Goal: Contribute content

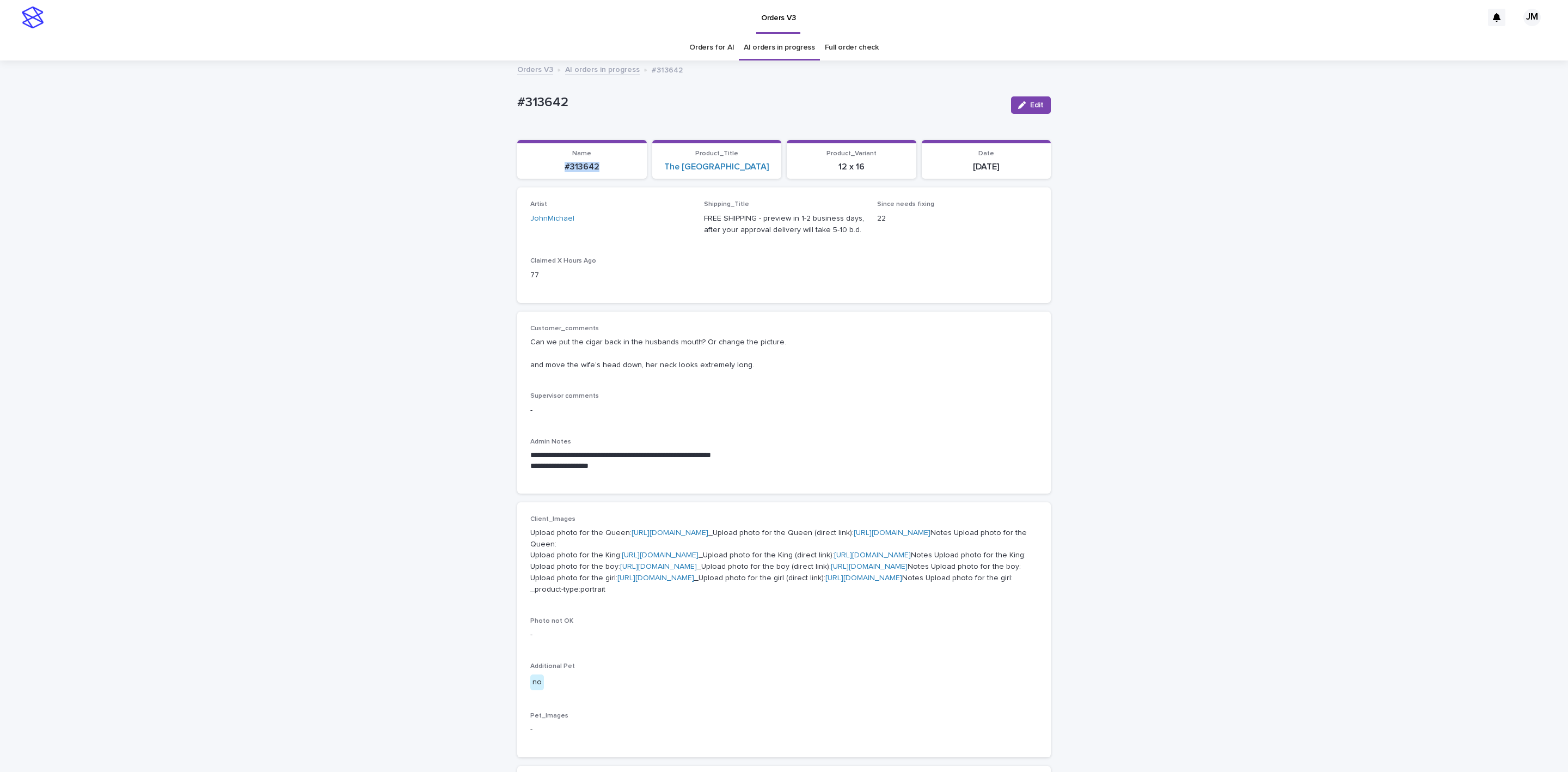
drag, startPoint x: 548, startPoint y: 174, endPoint x: 596, endPoint y: 172, distance: 48.0
click at [596, 172] on section "Name #313642" at bounding box center [582, 159] width 129 height 39
copy p "#313642"
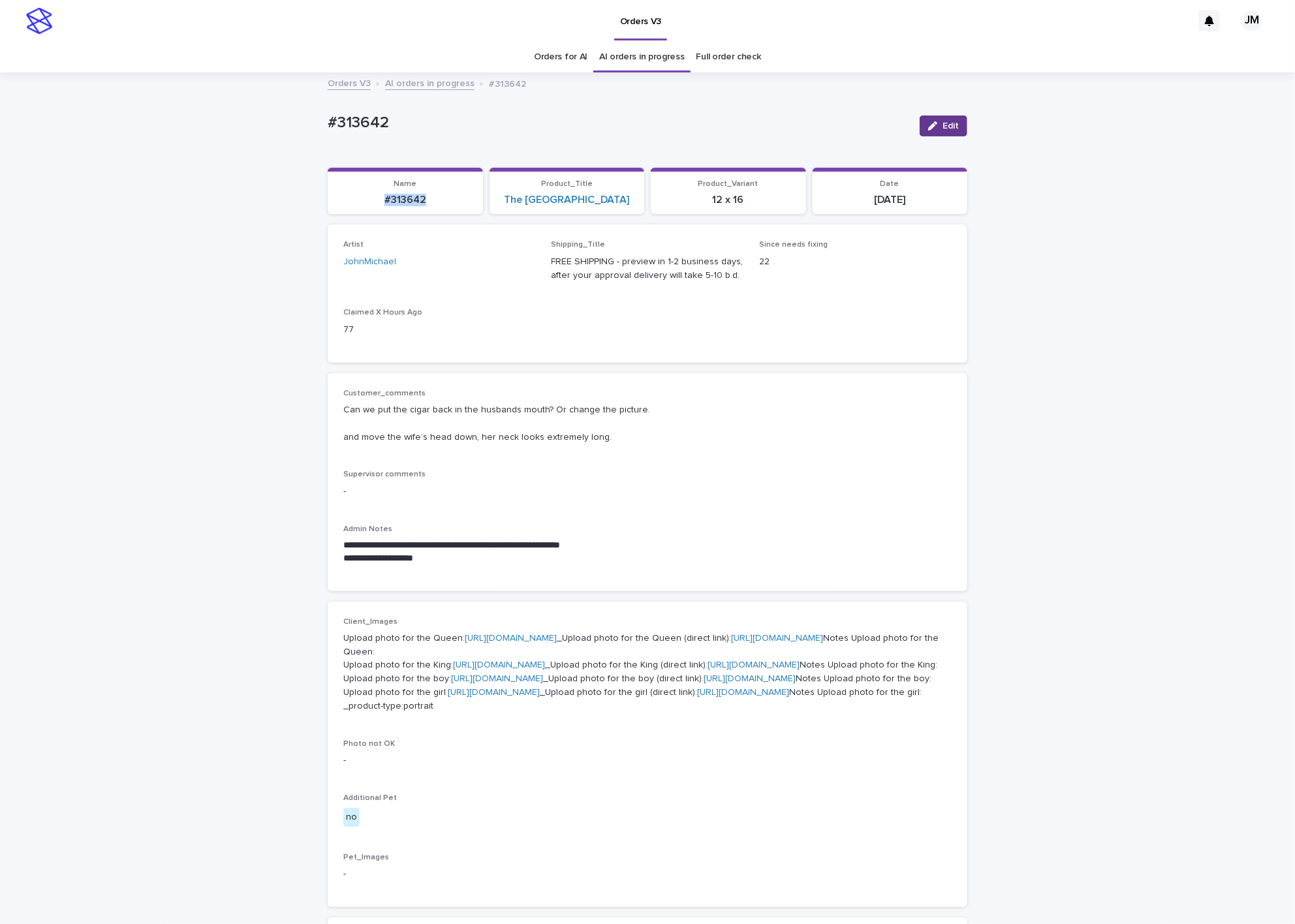
click at [954, 127] on button "Edit" at bounding box center [944, 126] width 48 height 21
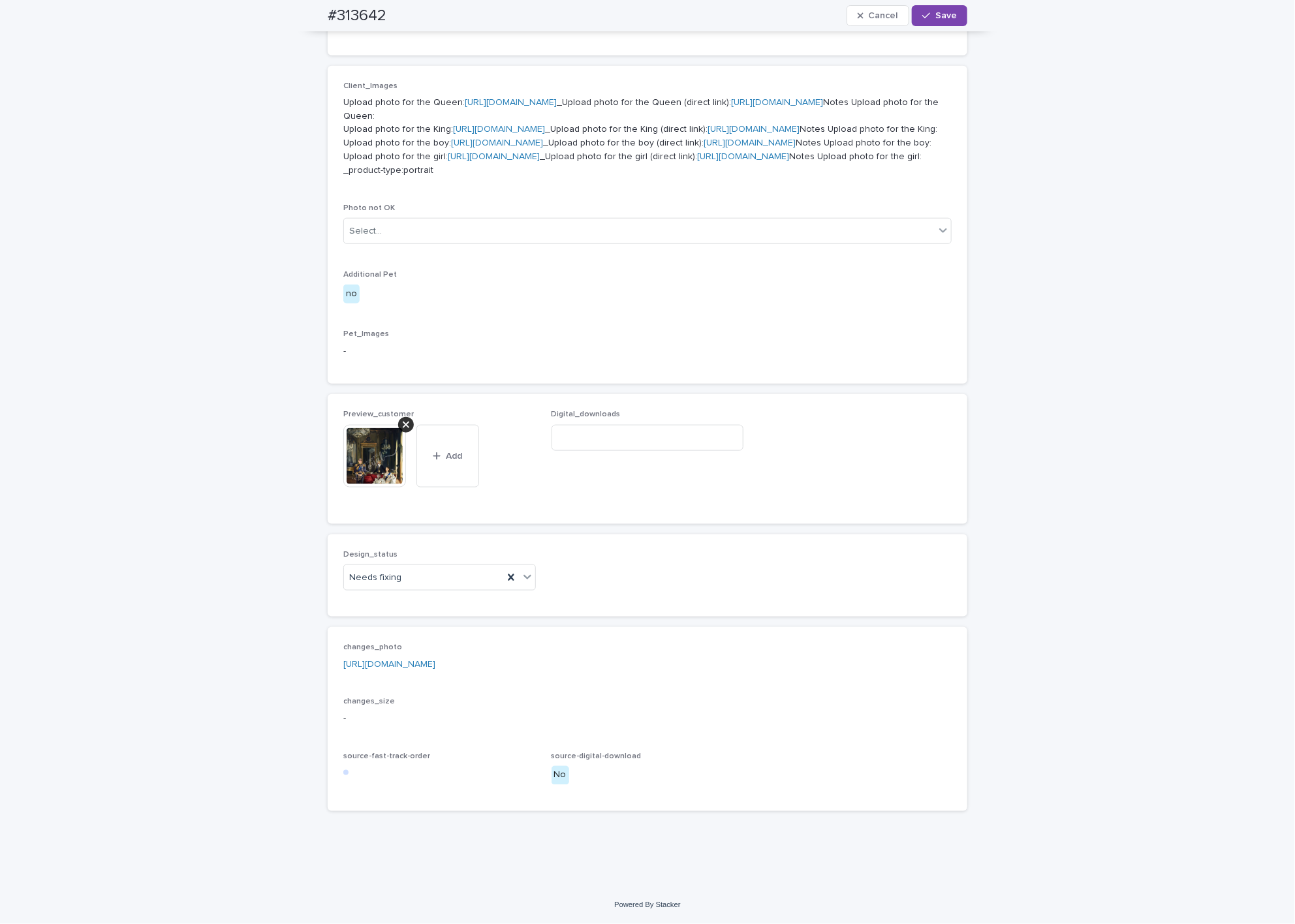
scroll to position [794, 0]
click at [390, 586] on div "Needs fixing" at bounding box center [423, 578] width 160 height 22
click at [390, 603] on div "Uploaded" at bounding box center [432, 602] width 192 height 23
click at [402, 429] on div at bounding box center [406, 424] width 16 height 16
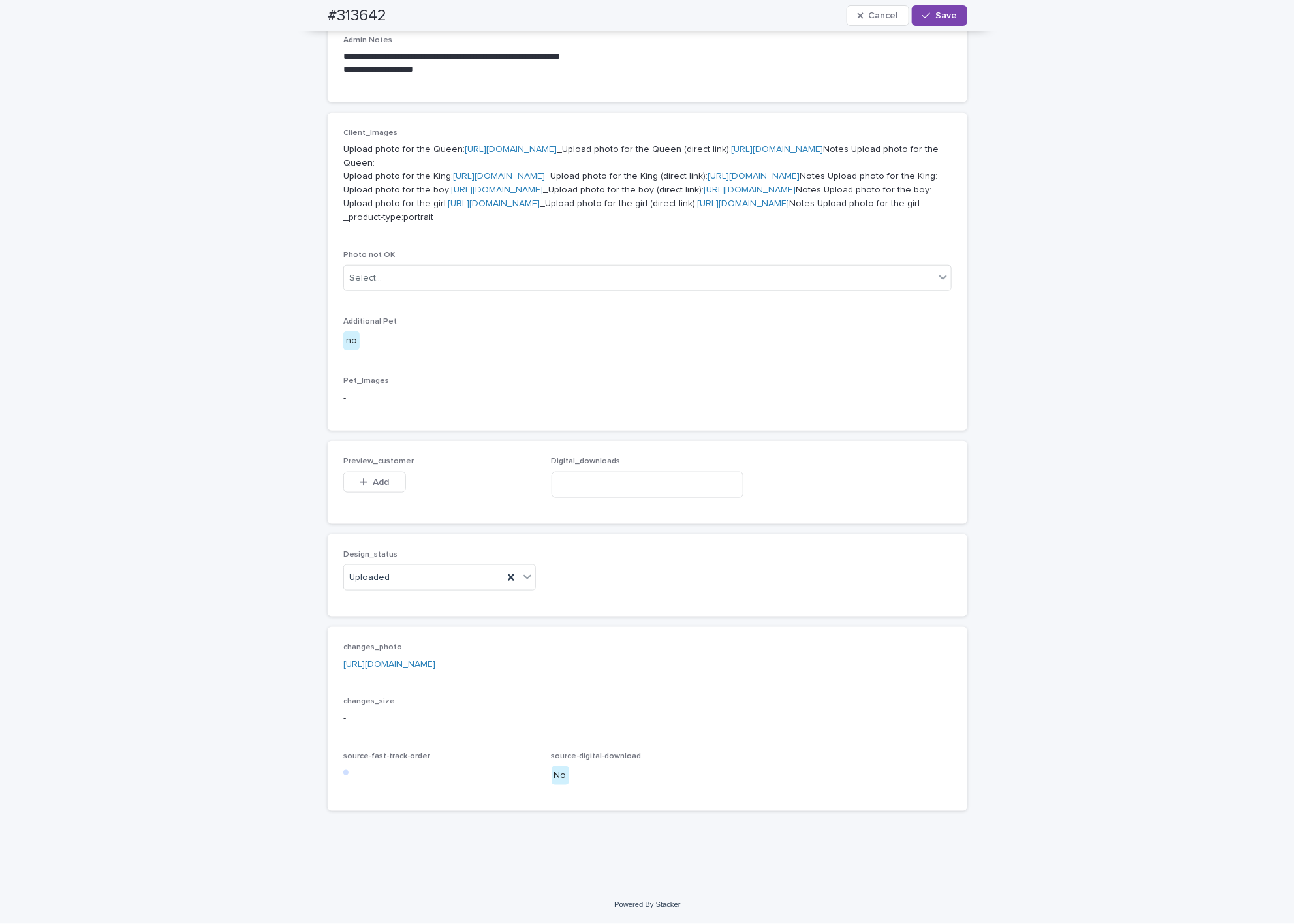
scroll to position [747, 0]
click at [369, 487] on button "Add" at bounding box center [375, 482] width 63 height 21
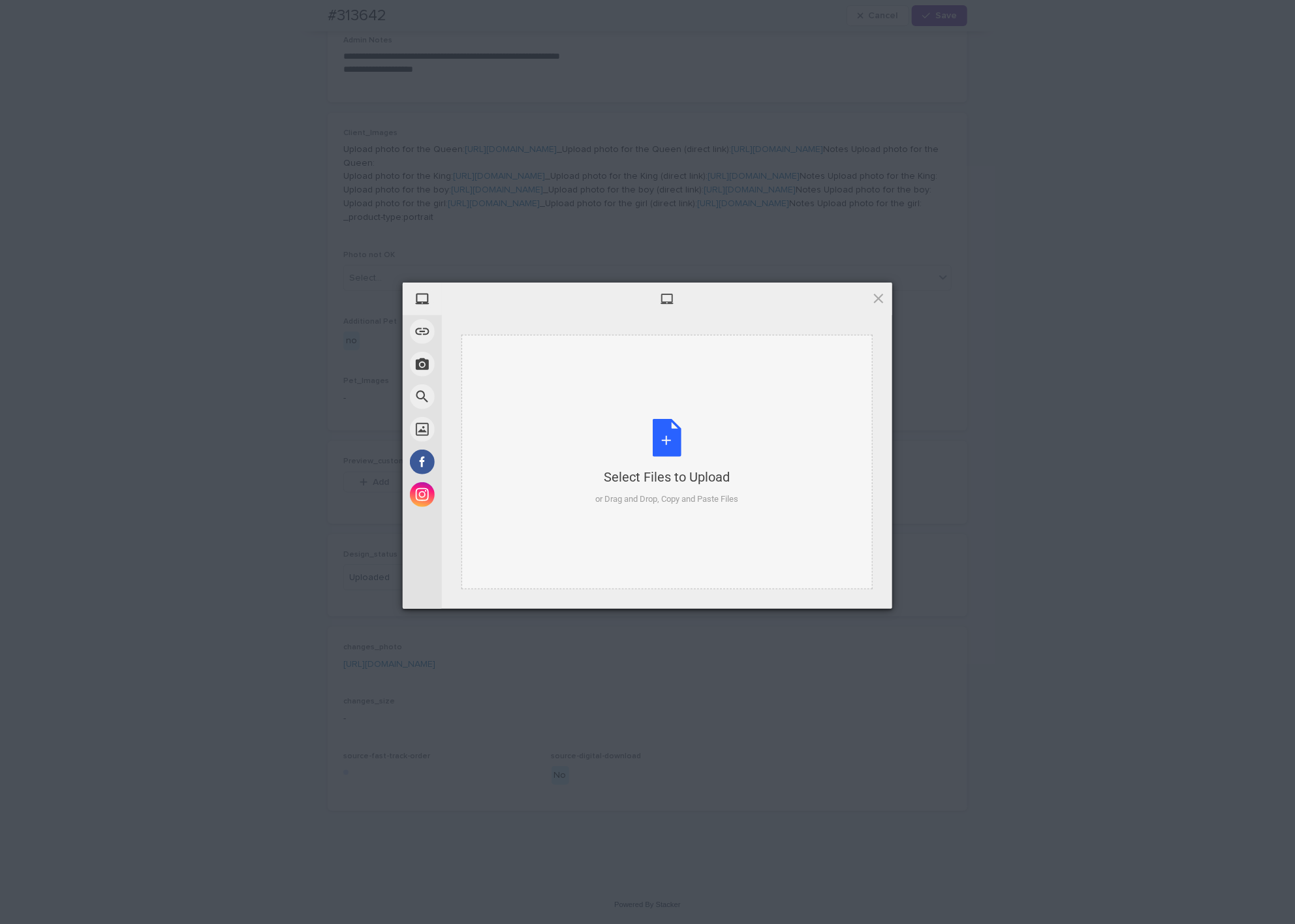
click at [731, 447] on div "Select Files to Upload or Drag and Drop, Copy and Paste Files" at bounding box center [667, 462] width 143 height 86
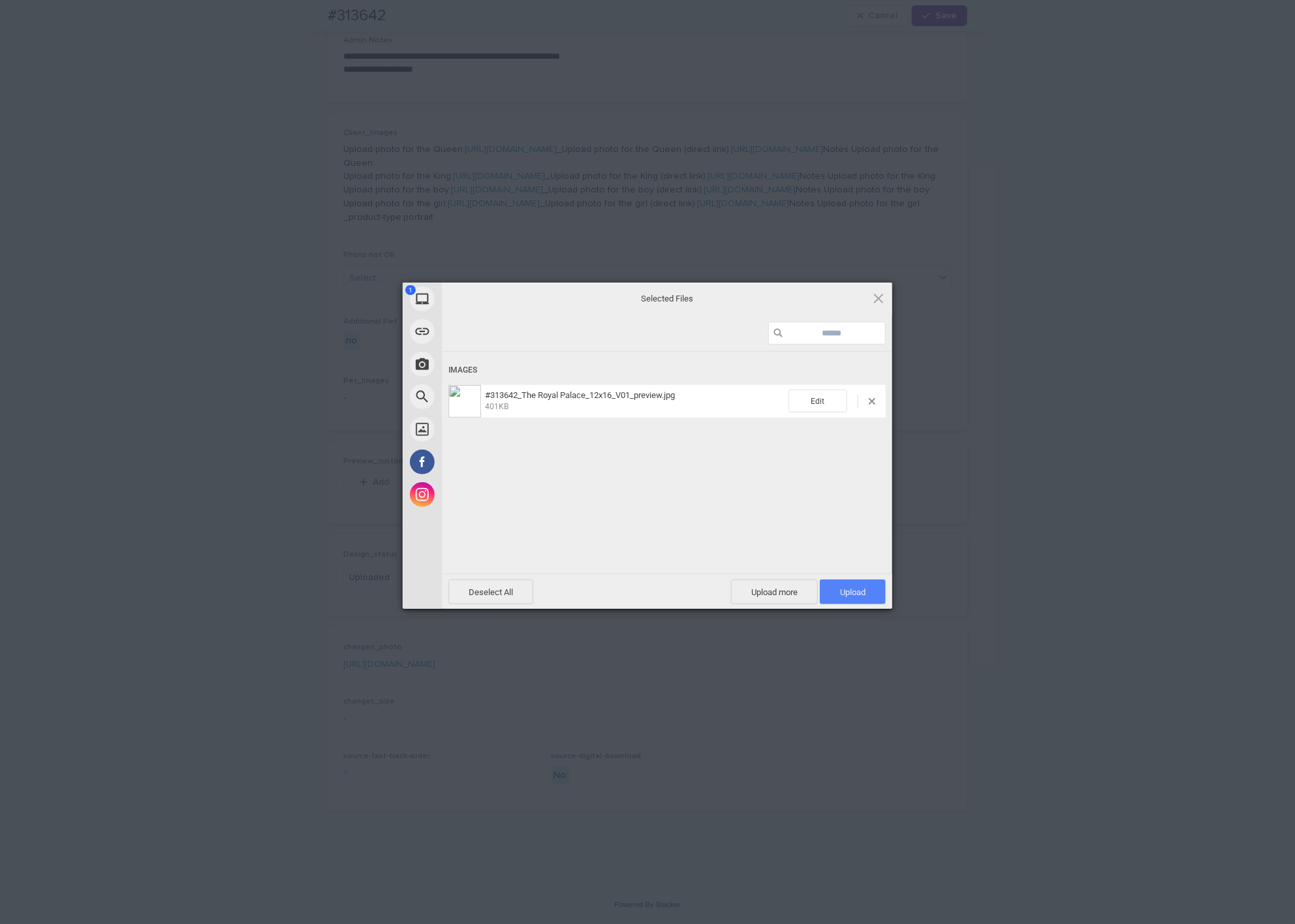
click at [866, 584] on span "Upload 1" at bounding box center [853, 592] width 66 height 25
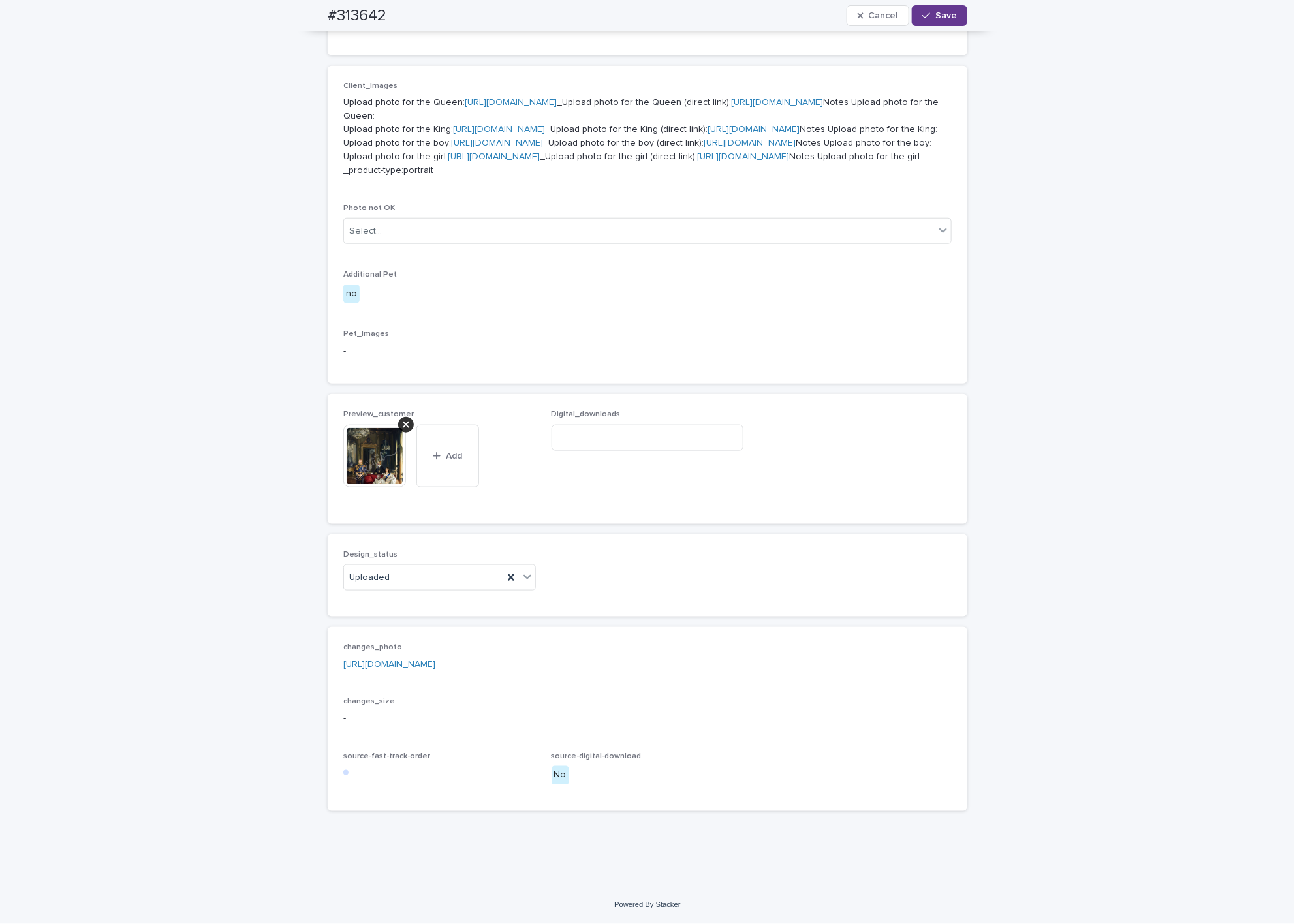
click at [941, 16] on span "Save" at bounding box center [946, 16] width 22 height 9
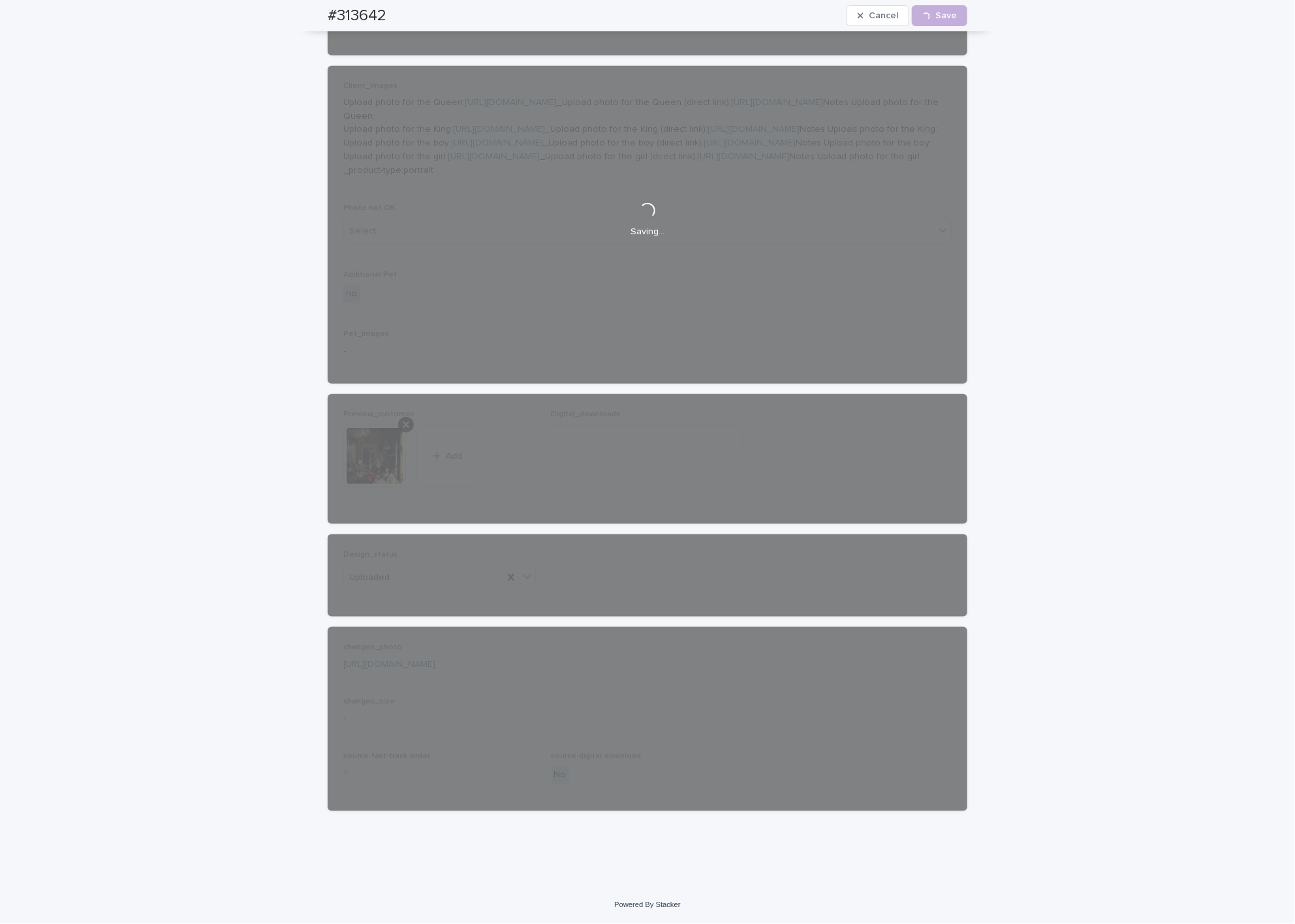
scroll to position [753, 0]
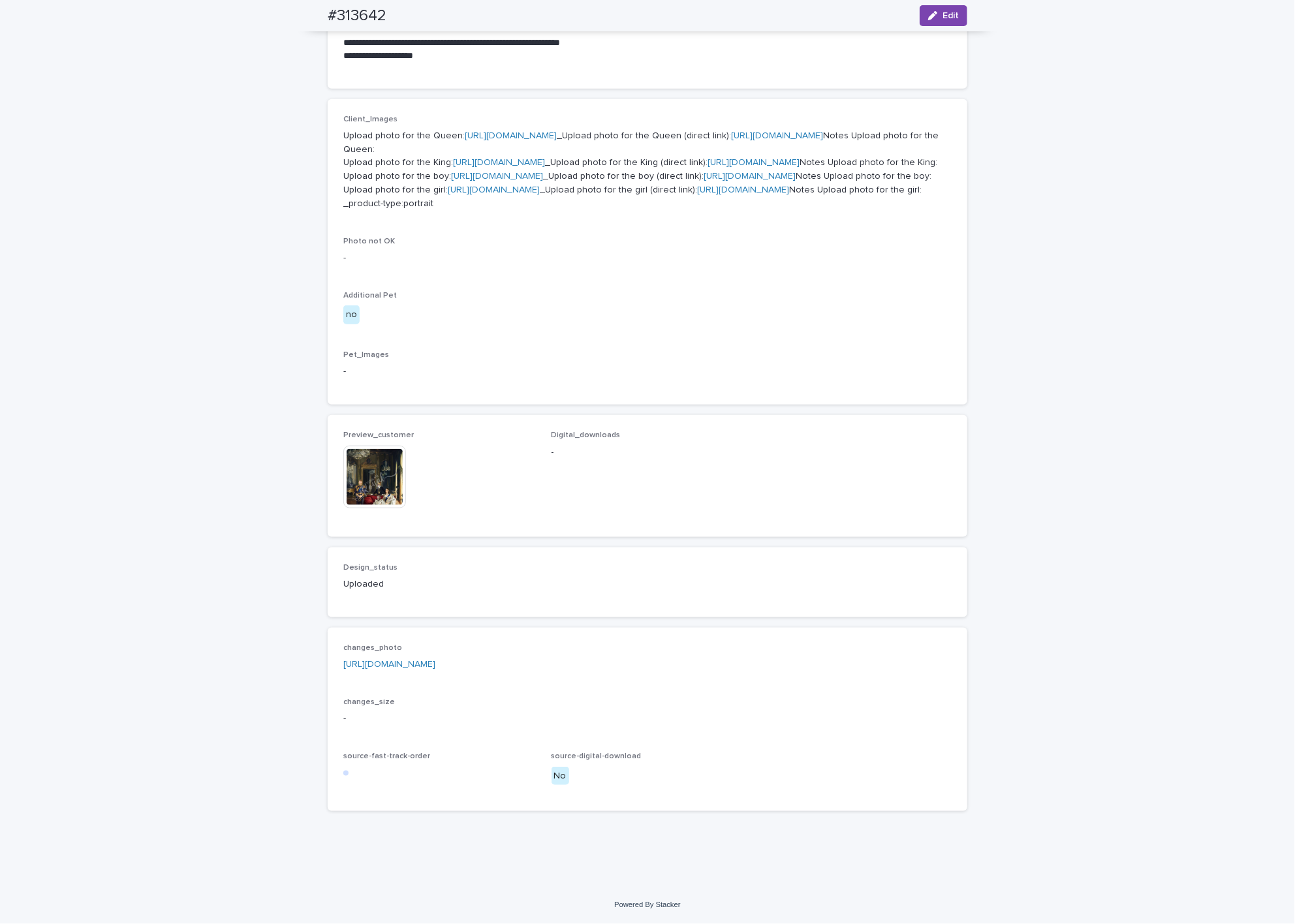
click at [357, 485] on img at bounding box center [375, 477] width 63 height 63
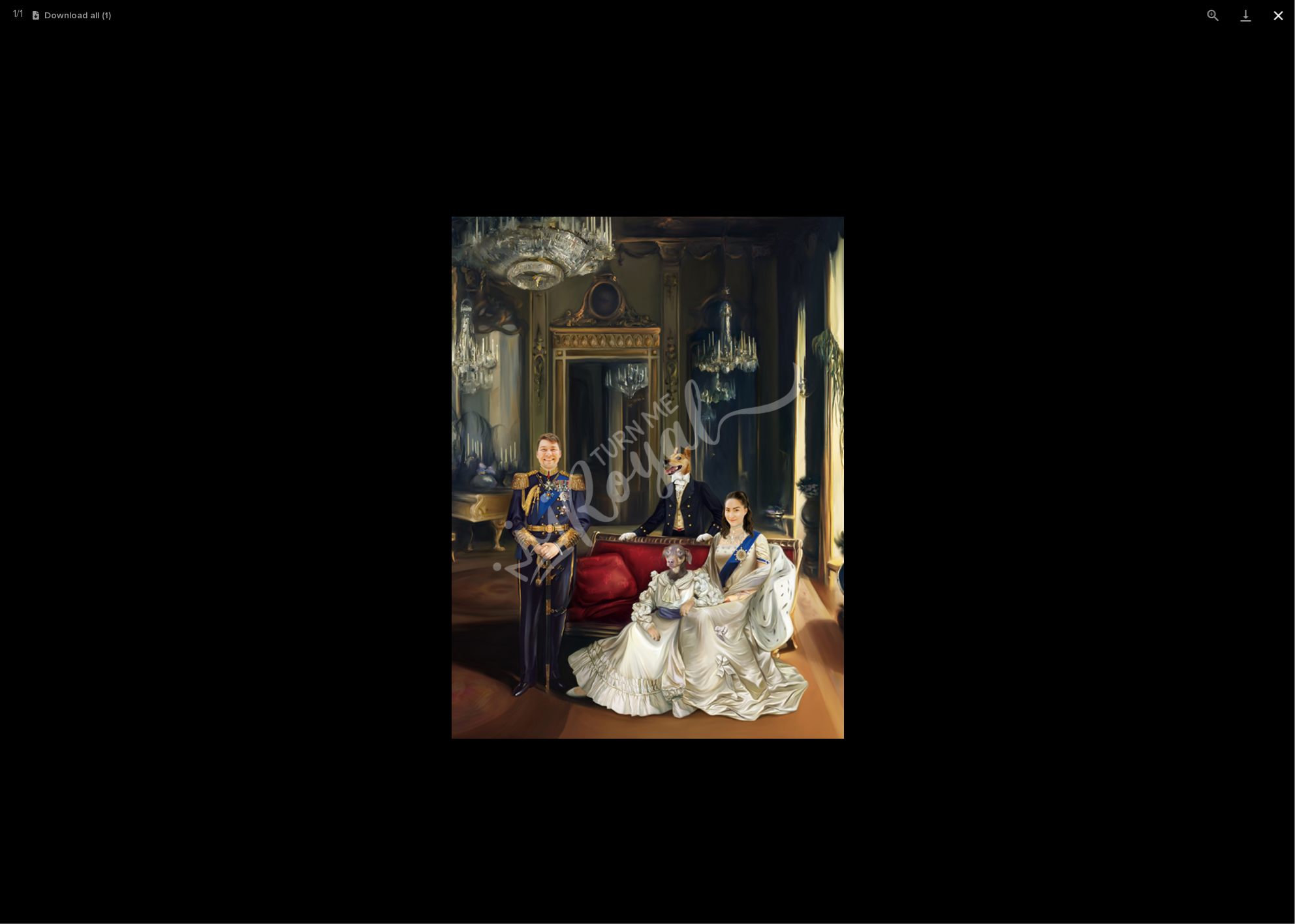
click at [1273, 12] on button "Close gallery" at bounding box center [1279, 15] width 33 height 31
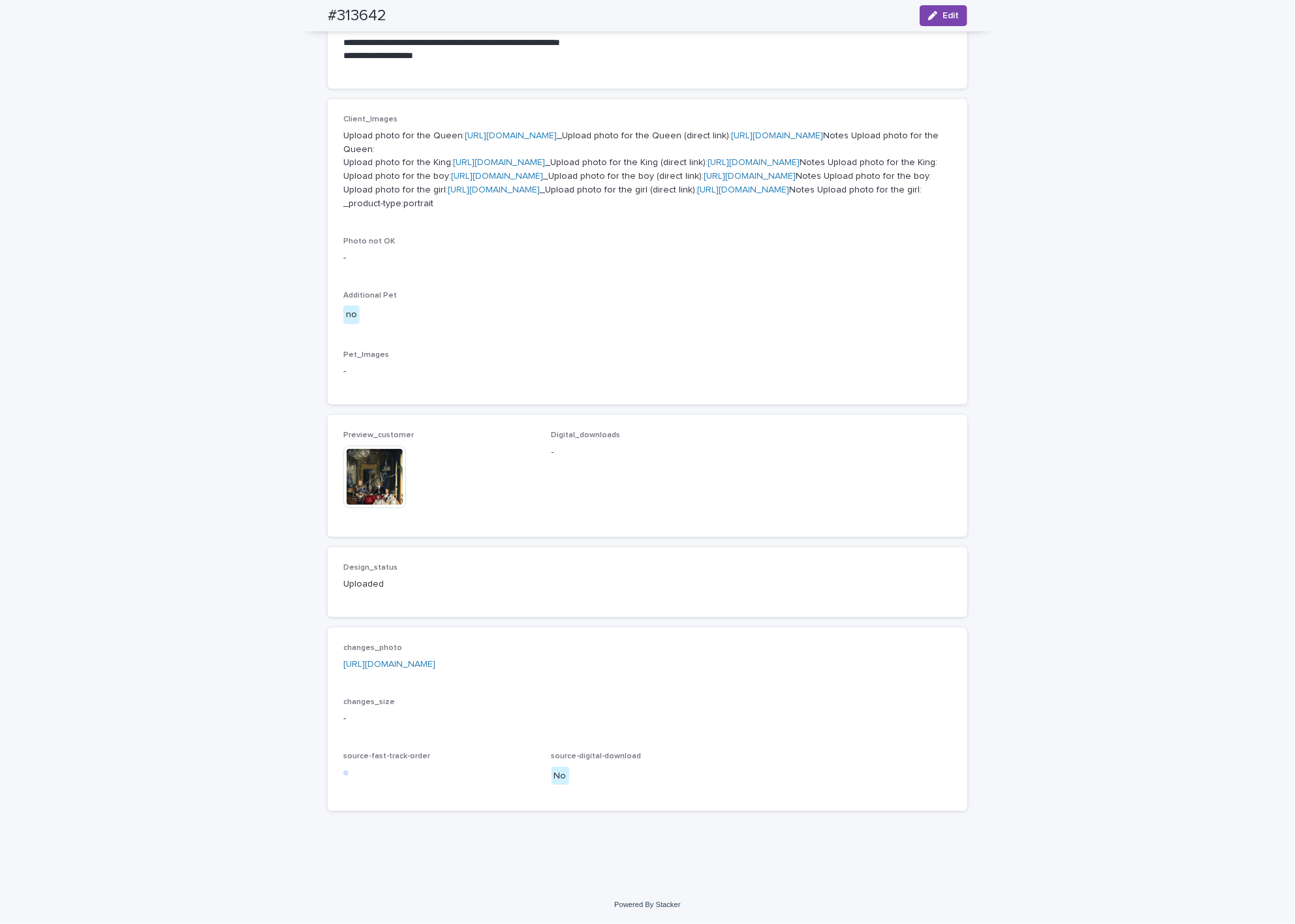
click at [362, 466] on img at bounding box center [375, 477] width 63 height 63
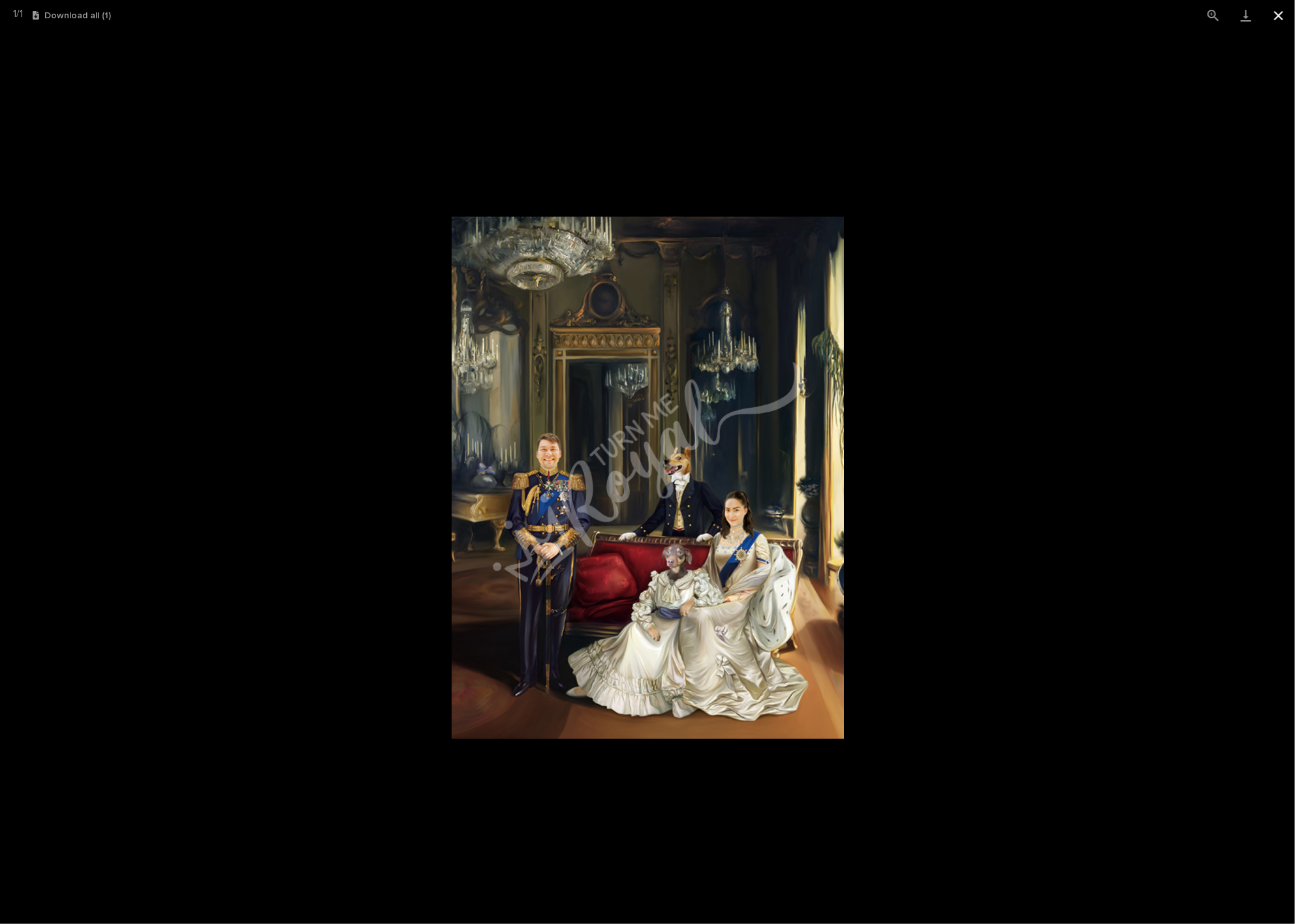
click at [1282, 8] on button "Close gallery" at bounding box center [1279, 15] width 33 height 31
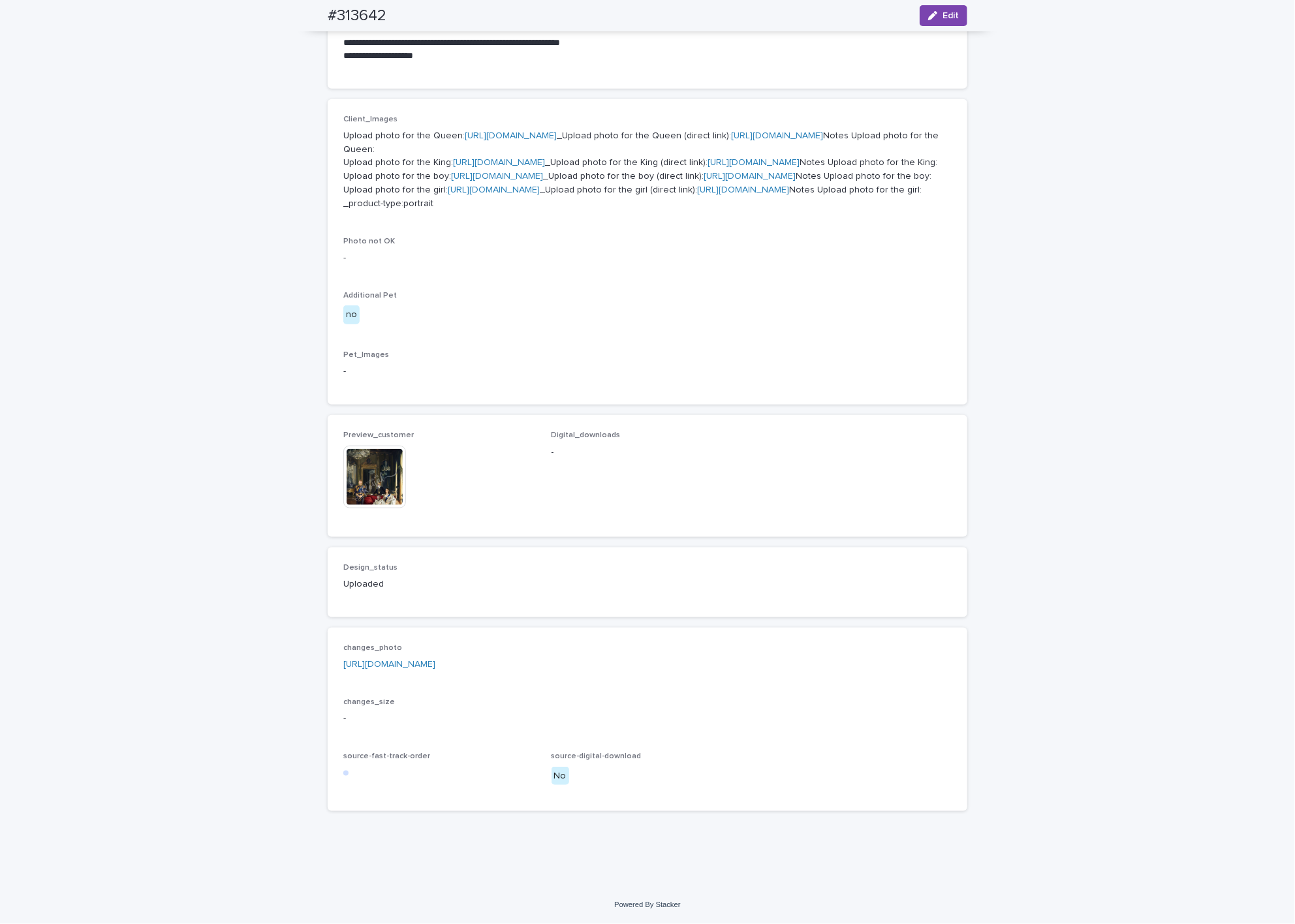
scroll to position [362, 0]
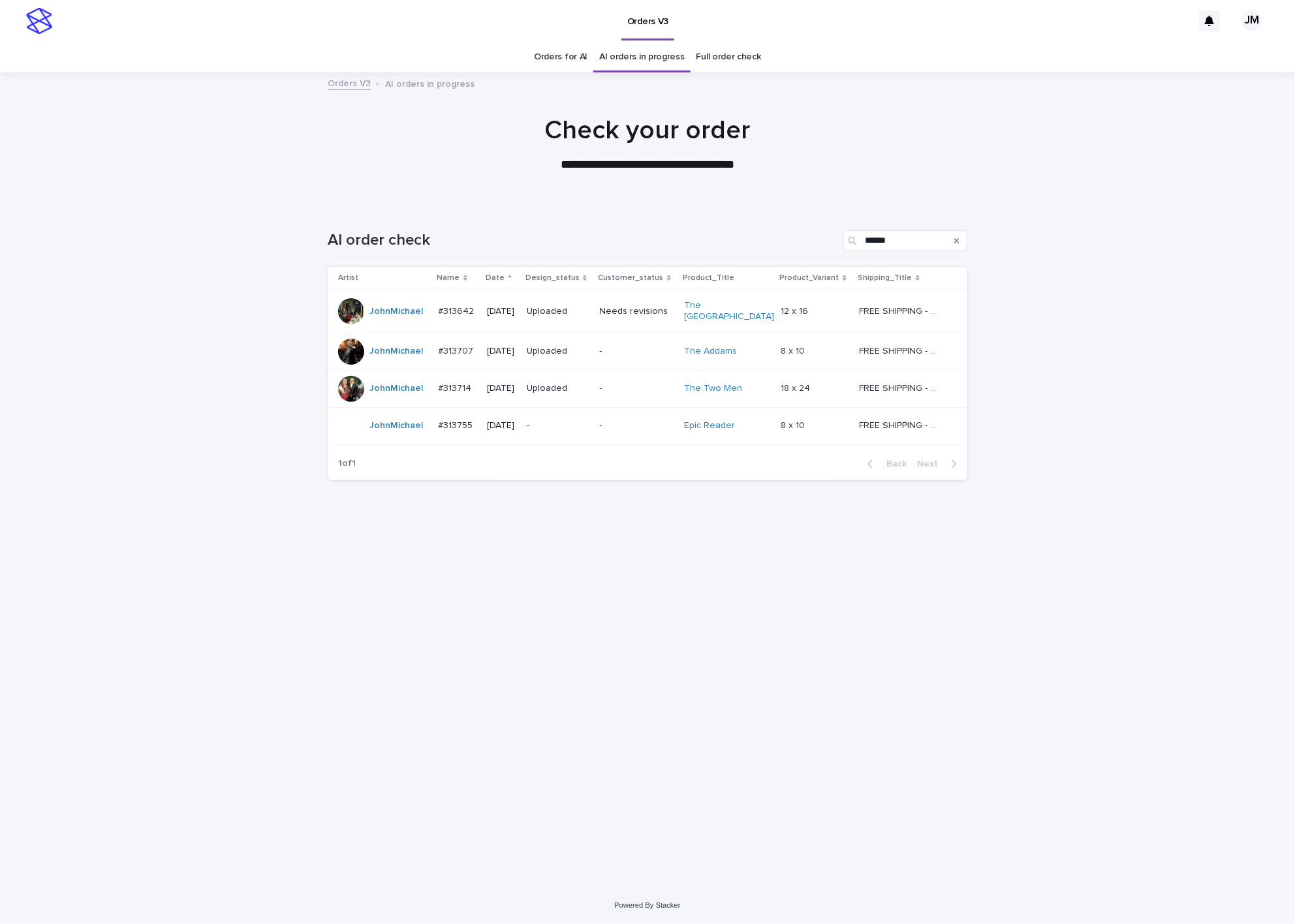
click at [563, 63] on link "Orders for AI" at bounding box center [561, 57] width 54 height 31
